Goal: Task Accomplishment & Management: Manage account settings

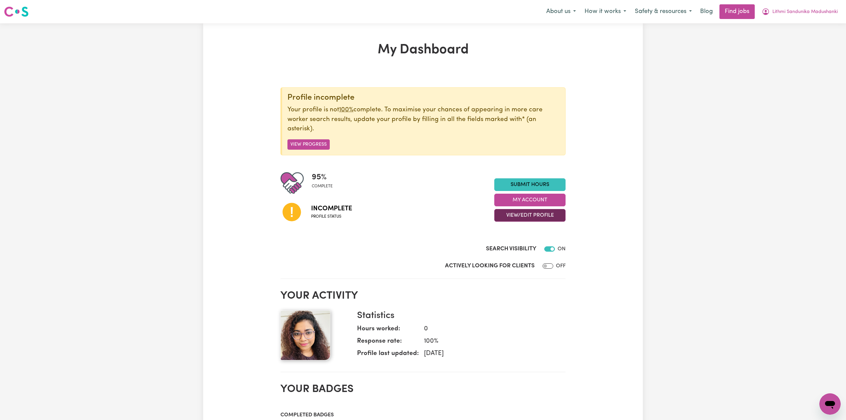
click at [506, 209] on button "View/Edit Profile" at bounding box center [529, 215] width 71 height 13
click at [508, 248] on link "Edit Profile" at bounding box center [525, 245] width 62 height 13
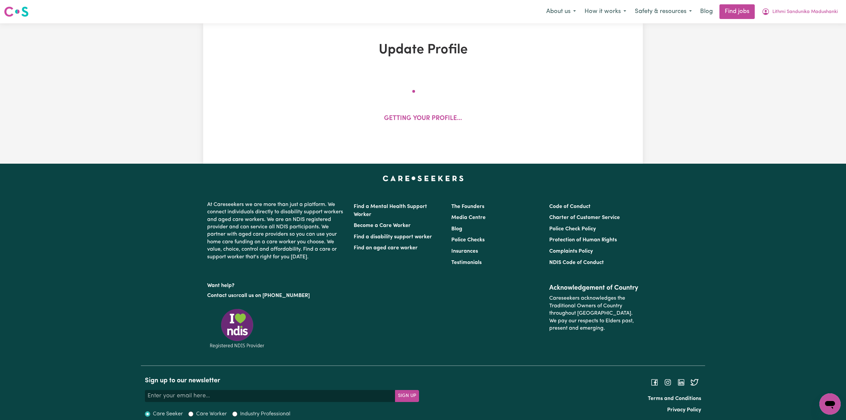
select select "[DEMOGRAPHIC_DATA]"
select select "[DEMOGRAPHIC_DATA] Work Visa"
select select "Studying a healthcare related degree or qualification"
select select "50"
select select "80"
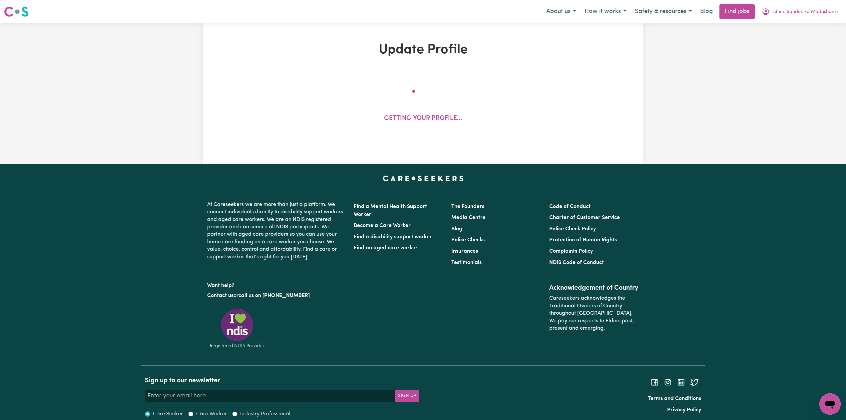
select select "90"
select select "100"
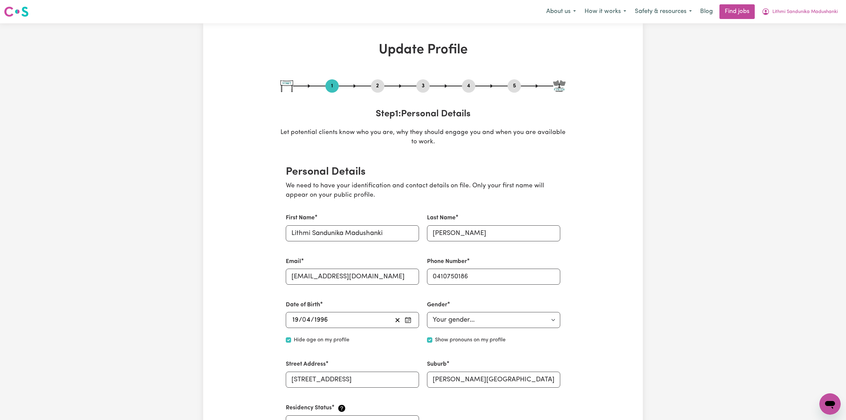
click at [380, 84] on button "2" at bounding box center [377, 86] width 13 height 9
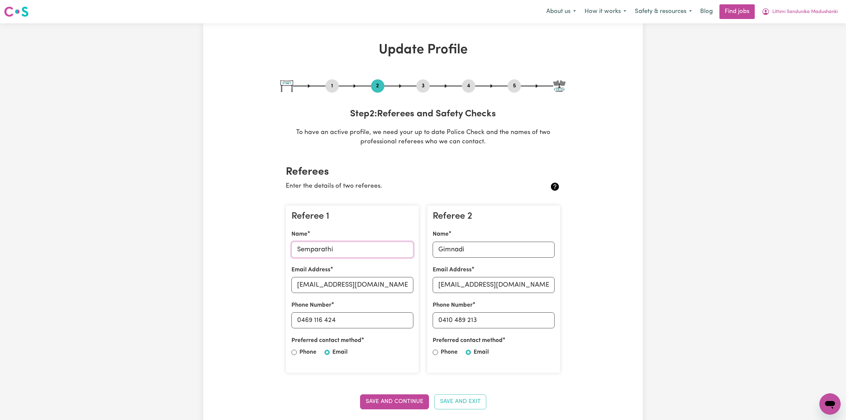
click at [327, 248] on input "Semparathi" at bounding box center [352, 249] width 122 height 16
click at [346, 290] on input "[EMAIL_ADDRESS][DOMAIN_NAME]" at bounding box center [352, 285] width 122 height 16
drag, startPoint x: 302, startPoint y: 320, endPoint x: 372, endPoint y: 326, distance: 70.5
click at [372, 326] on input "0469 116 424" at bounding box center [352, 320] width 122 height 16
click at [490, 247] on input "Gimnadi" at bounding box center [494, 249] width 122 height 16
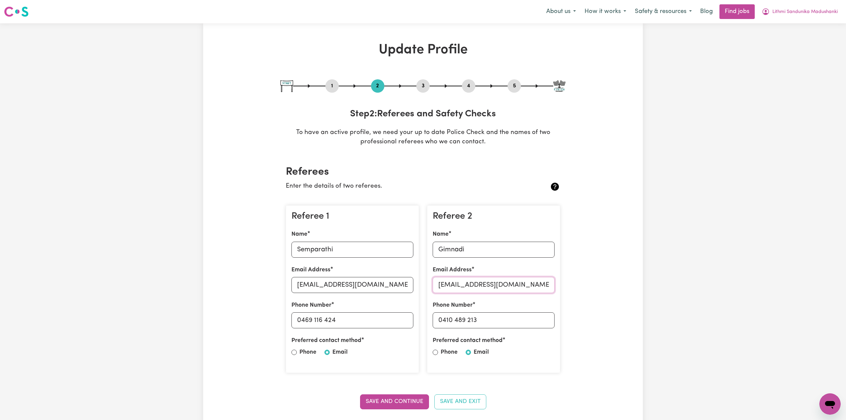
click at [496, 280] on input "[EMAIL_ADDRESS][DOMAIN_NAME]" at bounding box center [494, 285] width 122 height 16
drag, startPoint x: 443, startPoint y: 317, endPoint x: 547, endPoint y: 323, distance: 105.0
click at [547, 323] on input "0410 489 213" at bounding box center [494, 320] width 122 height 16
